Goal: Task Accomplishment & Management: Manage account settings

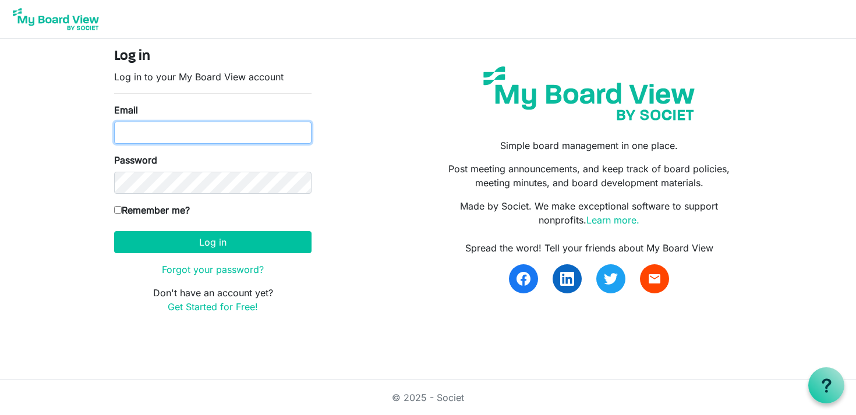
click at [176, 137] on input "Email" at bounding box center [212, 133] width 197 height 22
type input "[EMAIL_ADDRESS][DOMAIN_NAME]"
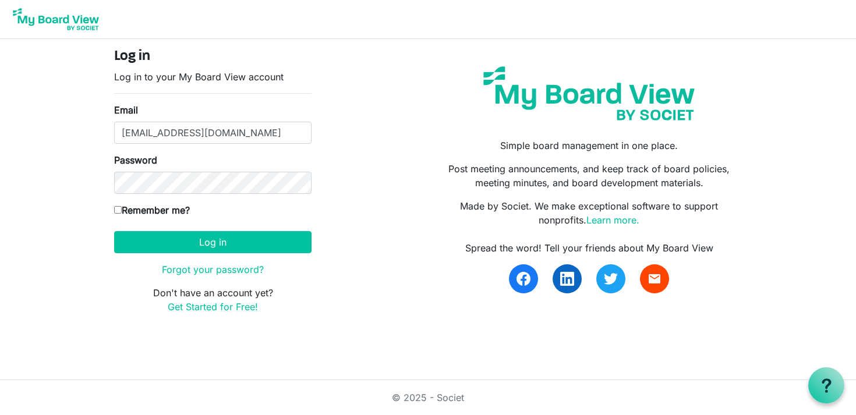
click at [130, 207] on label "Remember me?" at bounding box center [152, 210] width 76 height 14
click at [122, 207] on input "Remember me?" at bounding box center [118, 210] width 8 height 8
checkbox input "true"
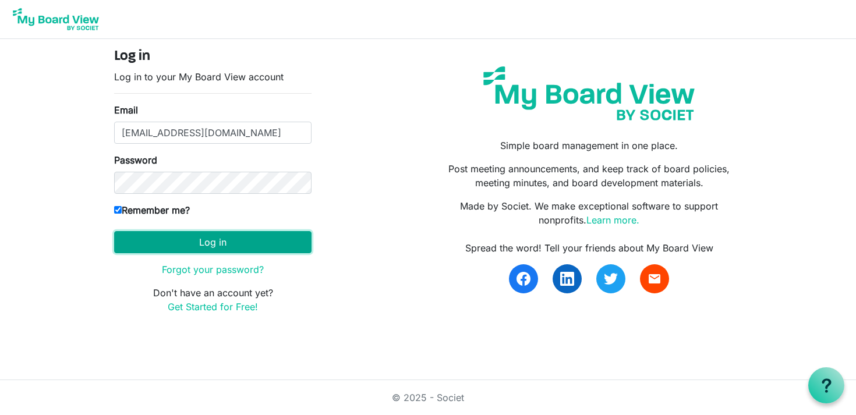
click at [155, 239] on button "Log in" at bounding box center [212, 242] width 197 height 22
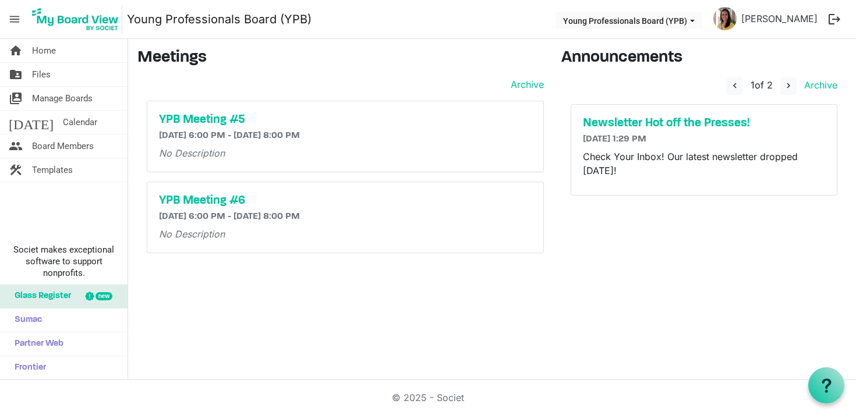
click at [15, 19] on span "menu" at bounding box center [14, 19] width 22 height 22
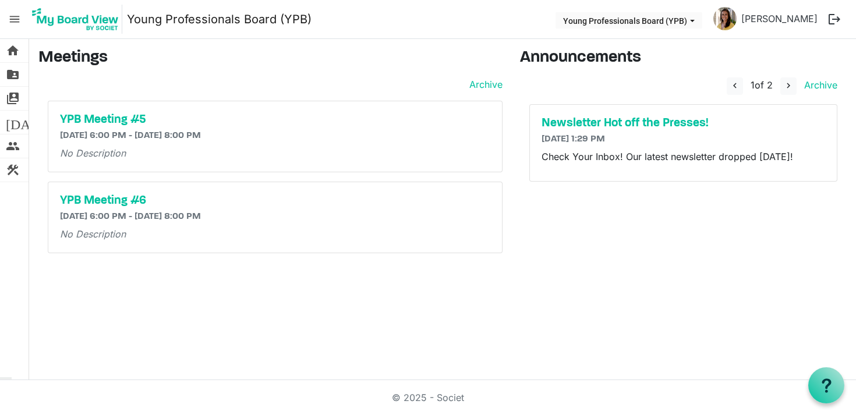
click at [15, 19] on span "menu" at bounding box center [14, 19] width 22 height 22
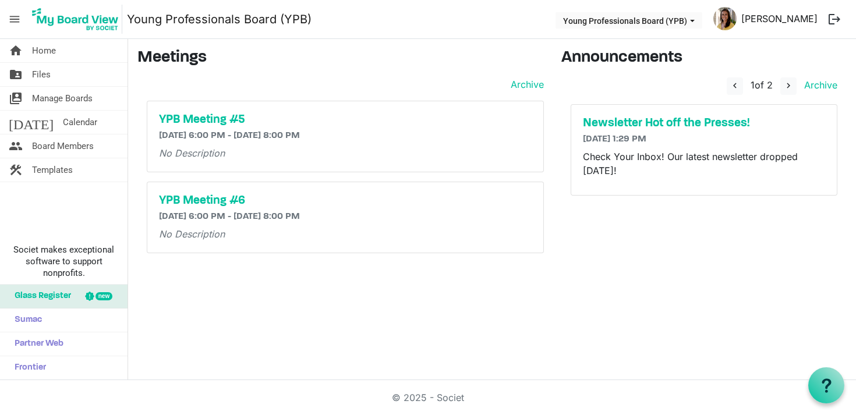
click at [799, 22] on link "Kara Schell" at bounding box center [780, 18] width 86 height 23
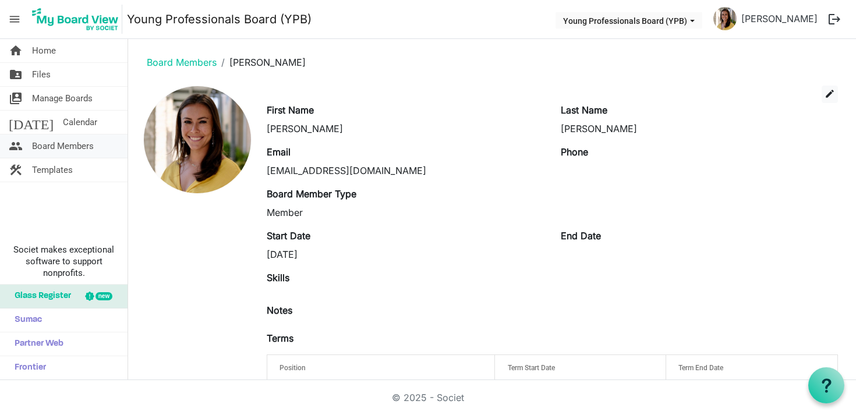
click at [67, 156] on span "Board Members" at bounding box center [63, 146] width 62 height 23
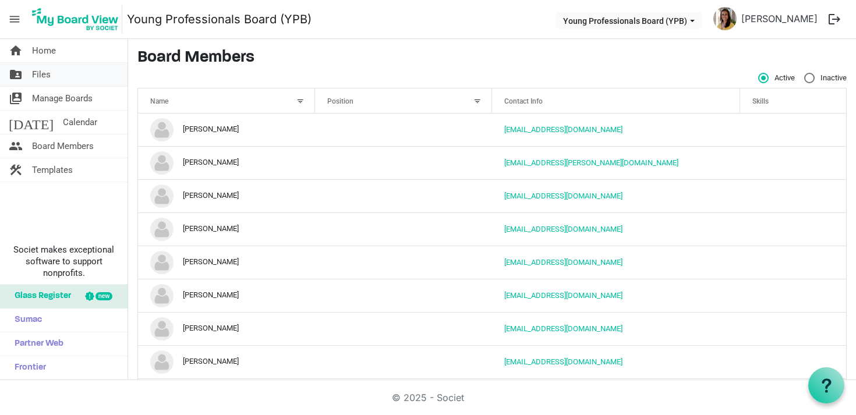
click at [41, 72] on span "Files" at bounding box center [41, 74] width 19 height 23
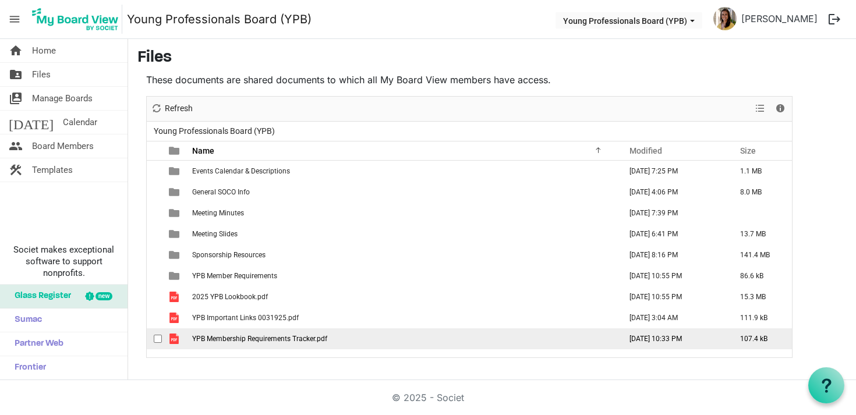
click at [267, 334] on td "YPB Membership Requirements Tracker.pdf" at bounding box center [403, 338] width 429 height 21
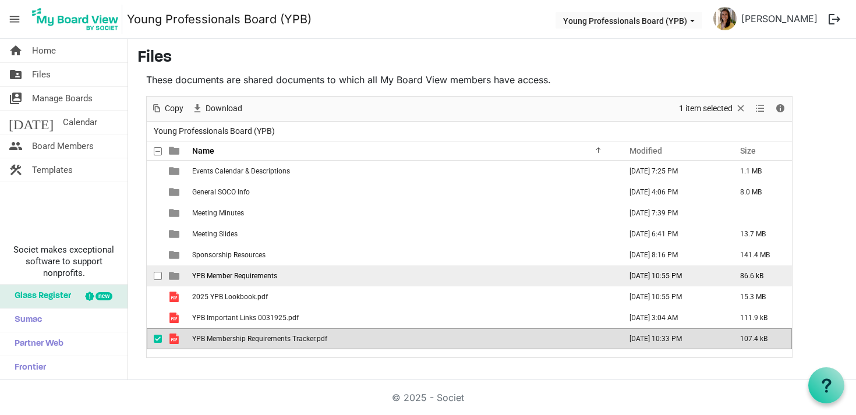
click at [214, 270] on td "YPB Member Requirements" at bounding box center [403, 276] width 429 height 21
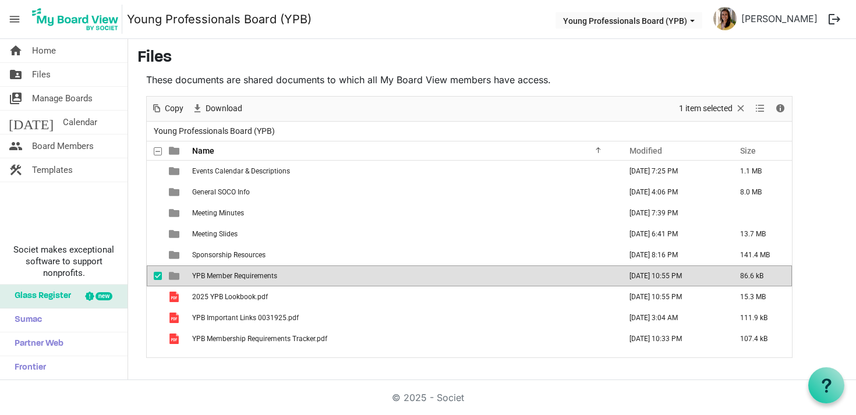
click at [214, 270] on td "YPB Member Requirements" at bounding box center [403, 276] width 429 height 21
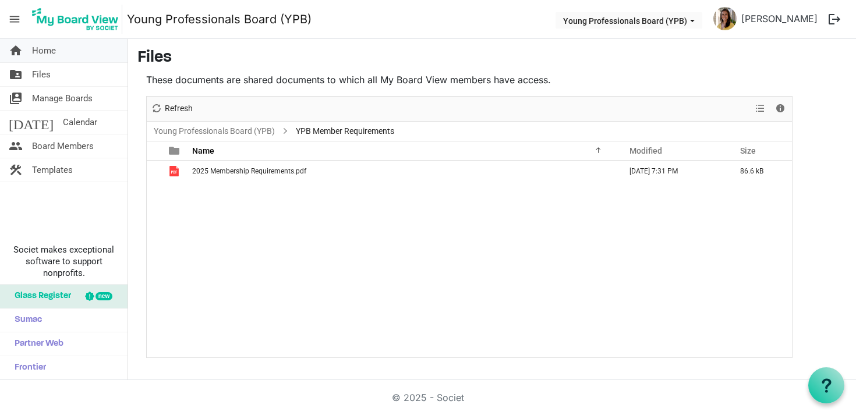
click at [58, 62] on link "home Home" at bounding box center [64, 50] width 128 height 23
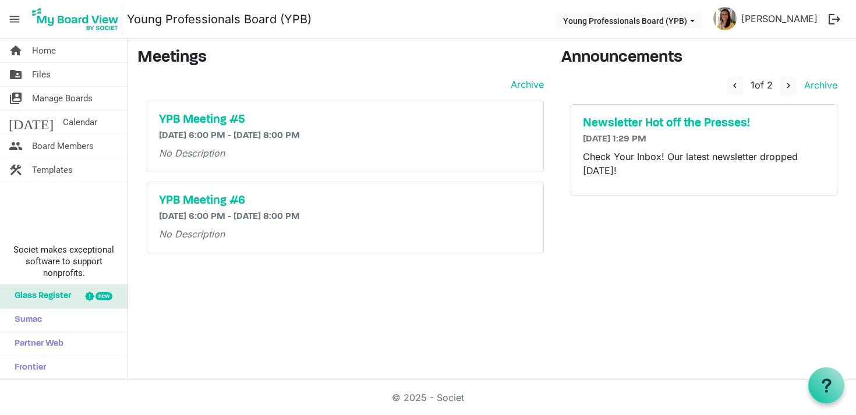
click at [14, 19] on span "menu" at bounding box center [14, 19] width 22 height 22
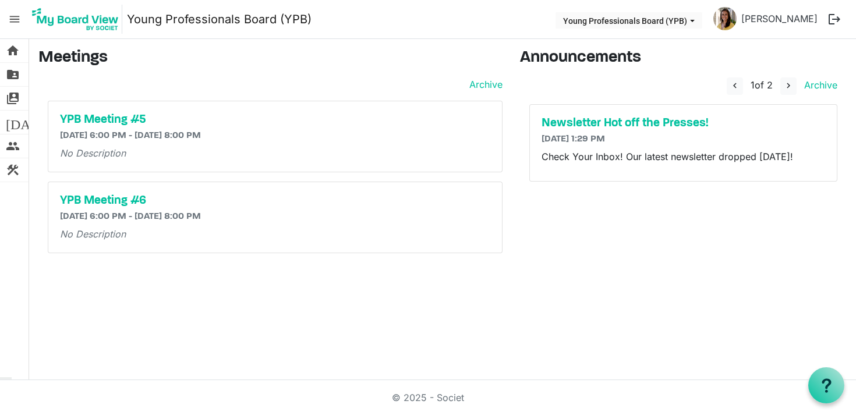
click at [14, 19] on span "menu" at bounding box center [14, 19] width 22 height 22
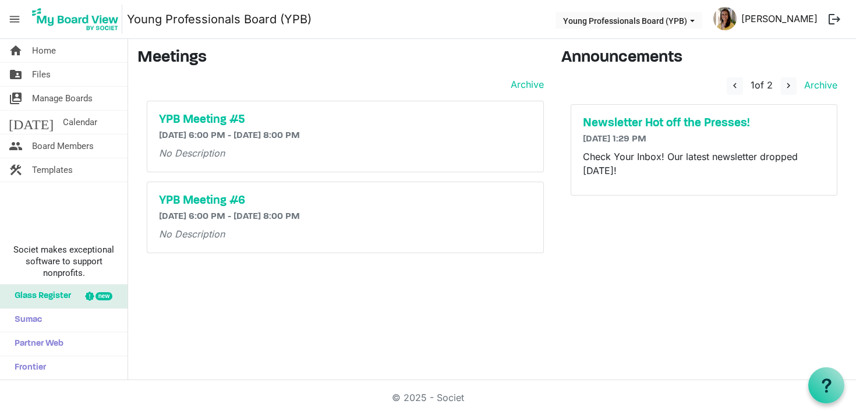
click at [787, 23] on link "[PERSON_NAME]" at bounding box center [780, 18] width 86 height 23
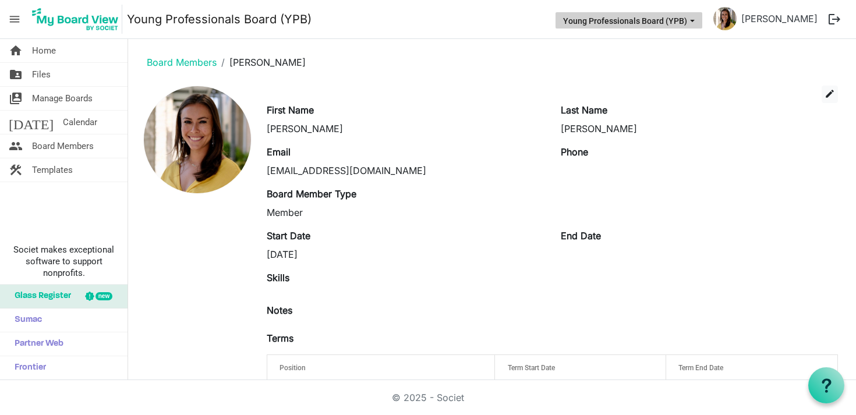
click at [670, 23] on button "Young Professionals Board (YPB)" at bounding box center [629, 20] width 147 height 16
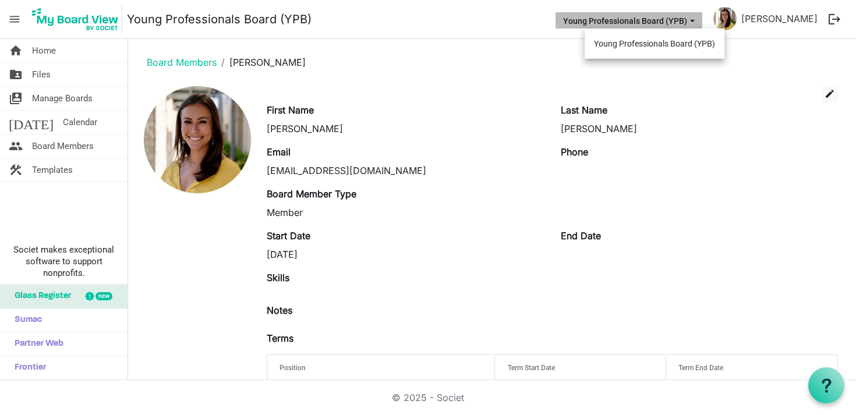
click at [432, 31] on nav "menu Young Professionals Board (YPB) Young Professionals Board (YPB) [PERSON_NA…" at bounding box center [428, 19] width 856 height 39
